Goal: Task Accomplishment & Management: Manage account settings

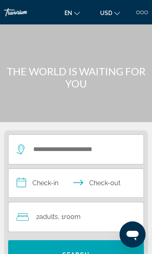
click at [139, 13] on div at bounding box center [139, 13] width 4 height 4
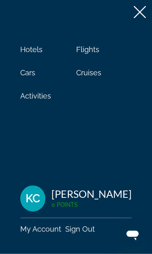
scroll to position [45, 0]
click at [37, 200] on span "KC" at bounding box center [33, 198] width 15 height 12
click at [35, 205] on div "KC" at bounding box center [32, 198] width 25 height 26
click at [102, 197] on div "Kevin Champion" at bounding box center [92, 193] width 81 height 12
click at [76, 146] on div "Hotels Flights Cars Cruises Activities KC Kevin Champion 0 Points My Account Si…" at bounding box center [76, 127] width 152 height 254
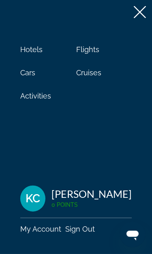
click at [31, 198] on span "KC" at bounding box center [33, 198] width 15 height 12
click at [35, 201] on span "KC" at bounding box center [33, 198] width 15 height 12
click at [36, 196] on span "KC" at bounding box center [33, 198] width 15 height 12
click at [104, 195] on div "Kevin Champion" at bounding box center [92, 193] width 81 height 12
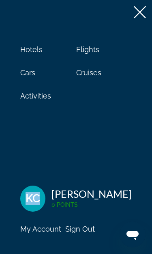
click at [91, 148] on div "Hotels Flights Cars Cruises Activities KC Kevin Champion 0 Points My Account Si…" at bounding box center [76, 127] width 152 height 254
click at [42, 200] on div "KC" at bounding box center [32, 198] width 25 height 26
click at [109, 199] on div "Kevin Champion" at bounding box center [92, 193] width 81 height 12
click at [46, 233] on link "My Account" at bounding box center [40, 228] width 41 height 9
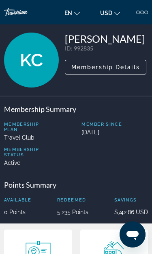
click at [120, 65] on span "Membership Details" at bounding box center [106, 67] width 69 height 7
click at [142, 12] on div at bounding box center [143, 13] width 4 height 4
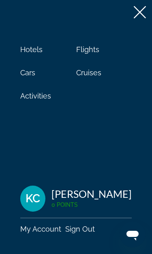
click at [141, 16] on icon at bounding box center [140, 12] width 12 height 12
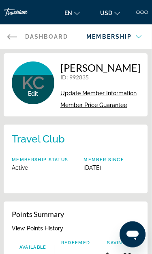
scroll to position [0, 0]
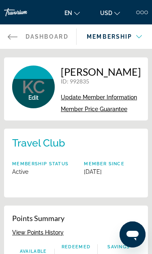
click at [116, 98] on span "Update Member Information" at bounding box center [99, 97] width 76 height 7
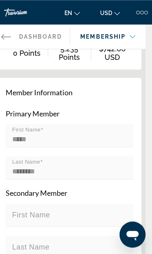
scroll to position [189, 4]
